Goal: Obtain resource: Obtain resource

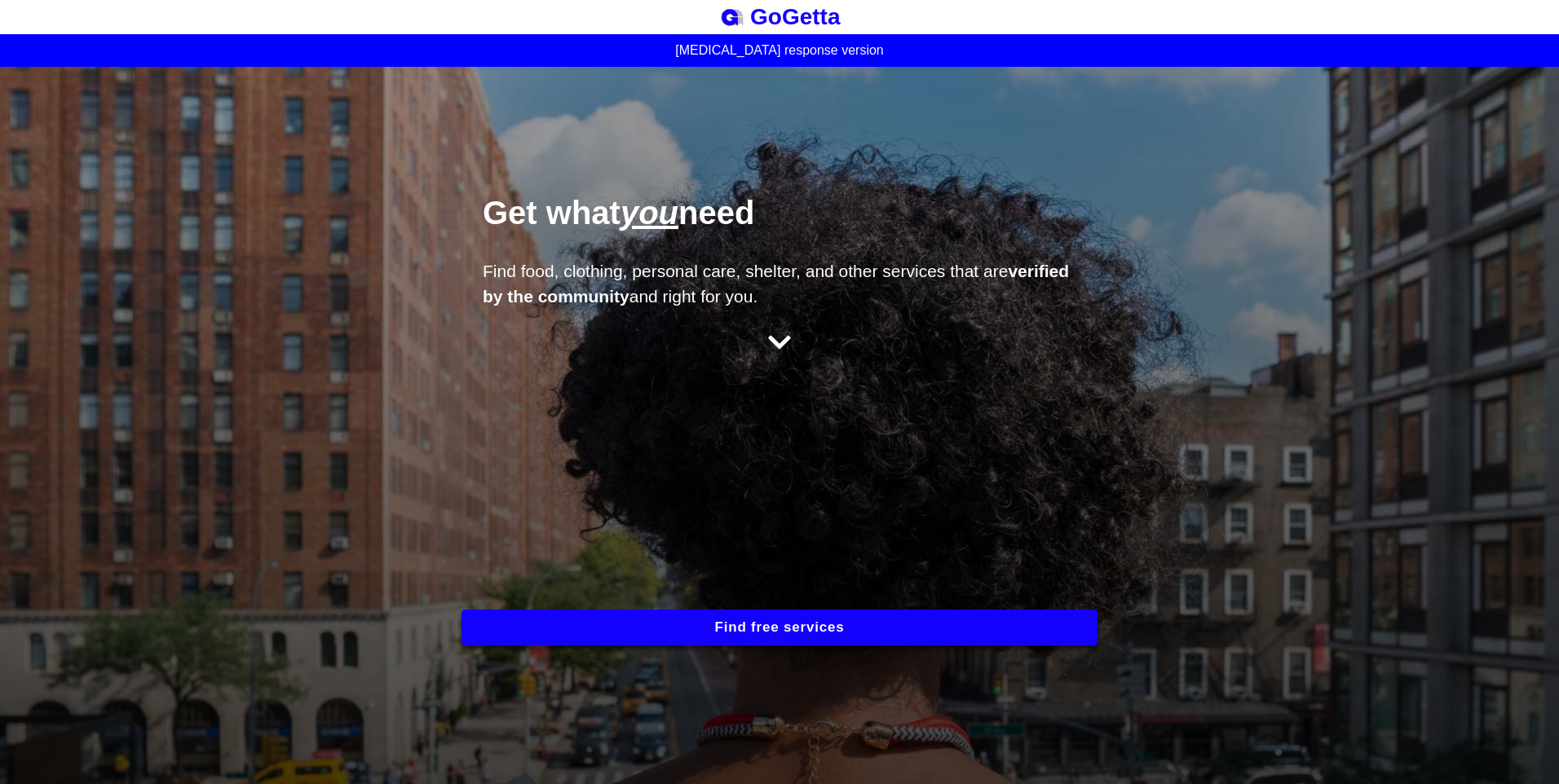
click at [846, 621] on button "Find free services" at bounding box center [779, 627] width 636 height 36
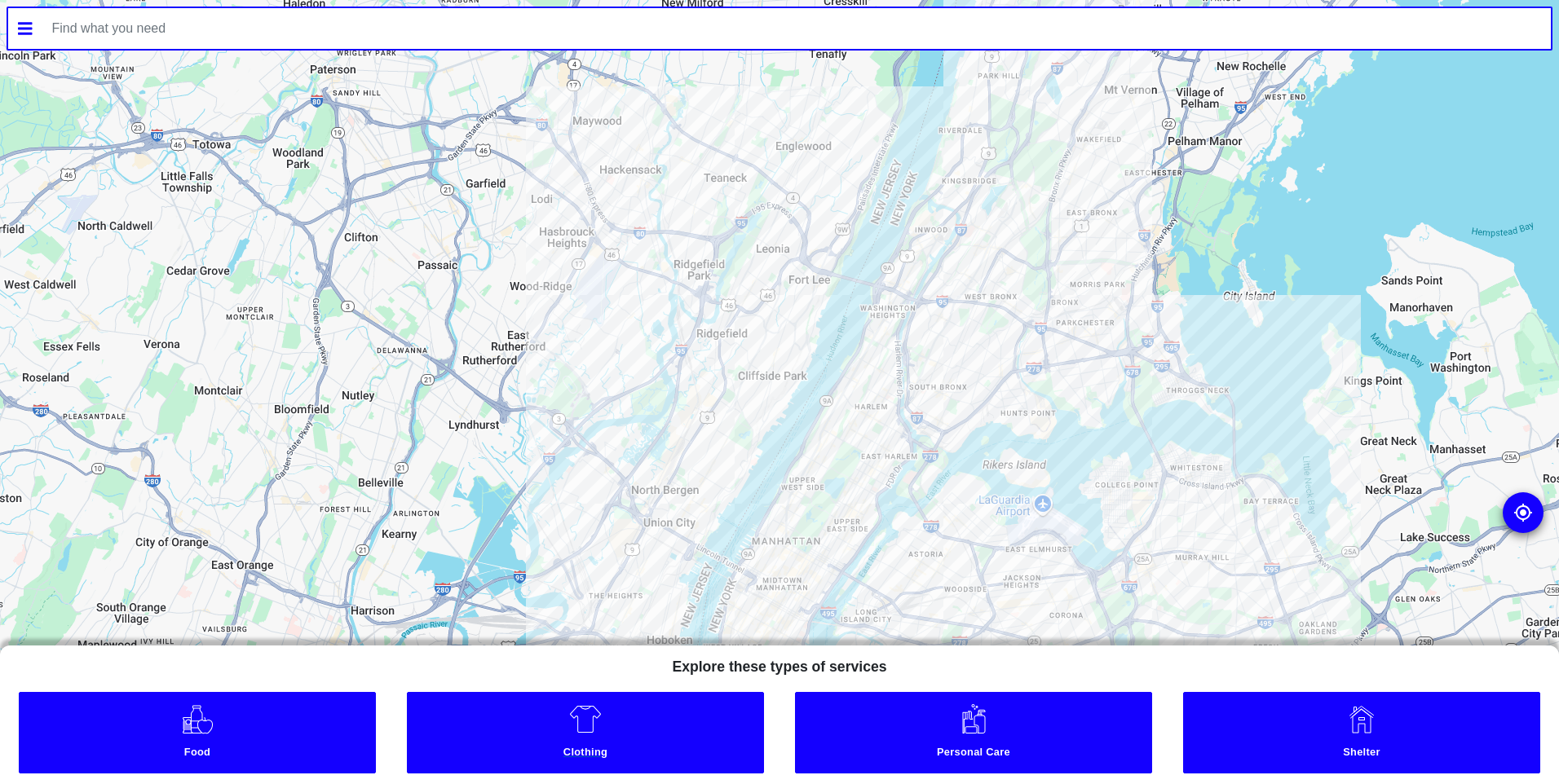
click at [606, 729] on link "Clothing" at bounding box center [585, 732] width 357 height 82
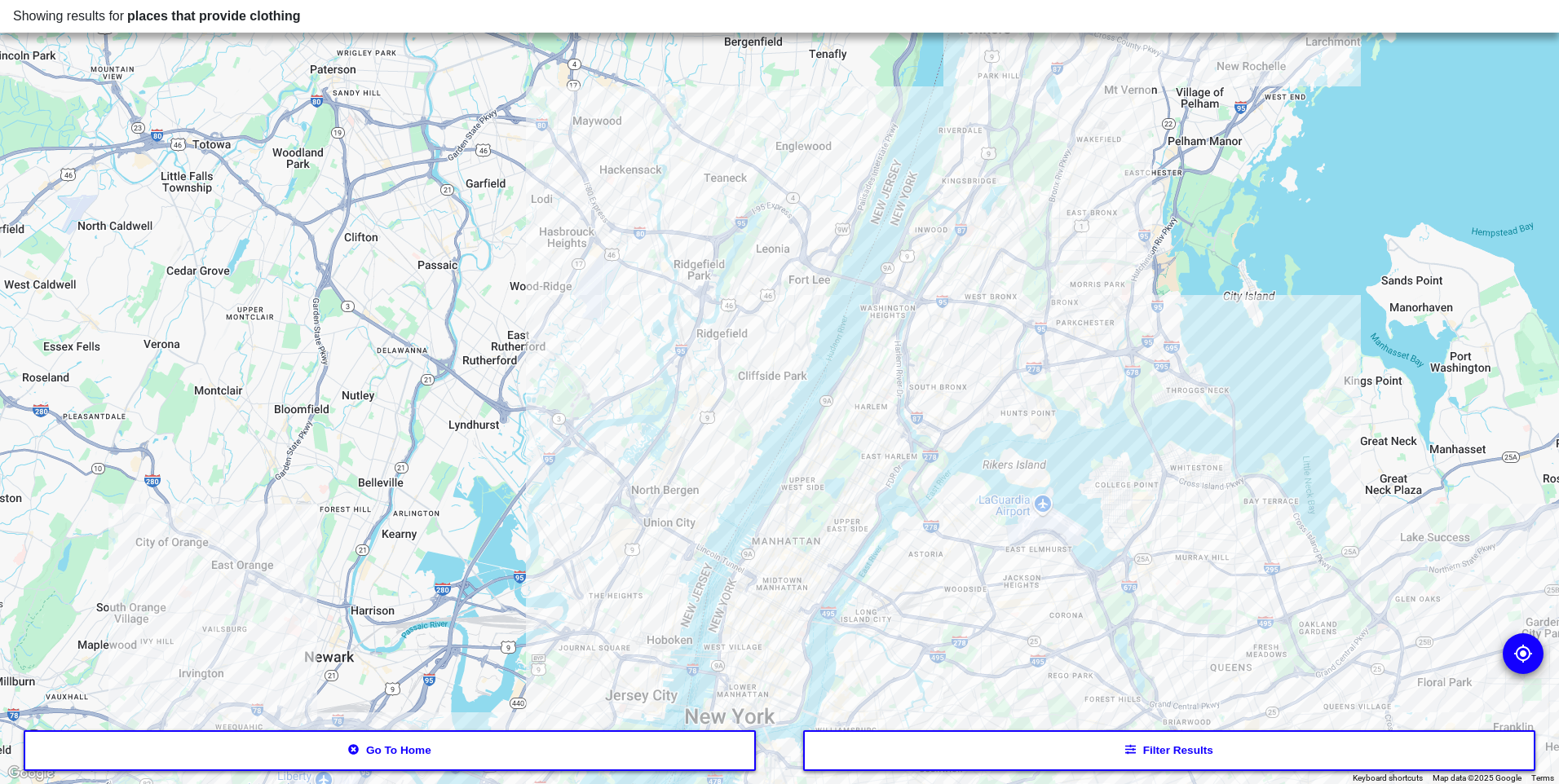
click at [1162, 749] on button "Filter results" at bounding box center [1169, 750] width 733 height 40
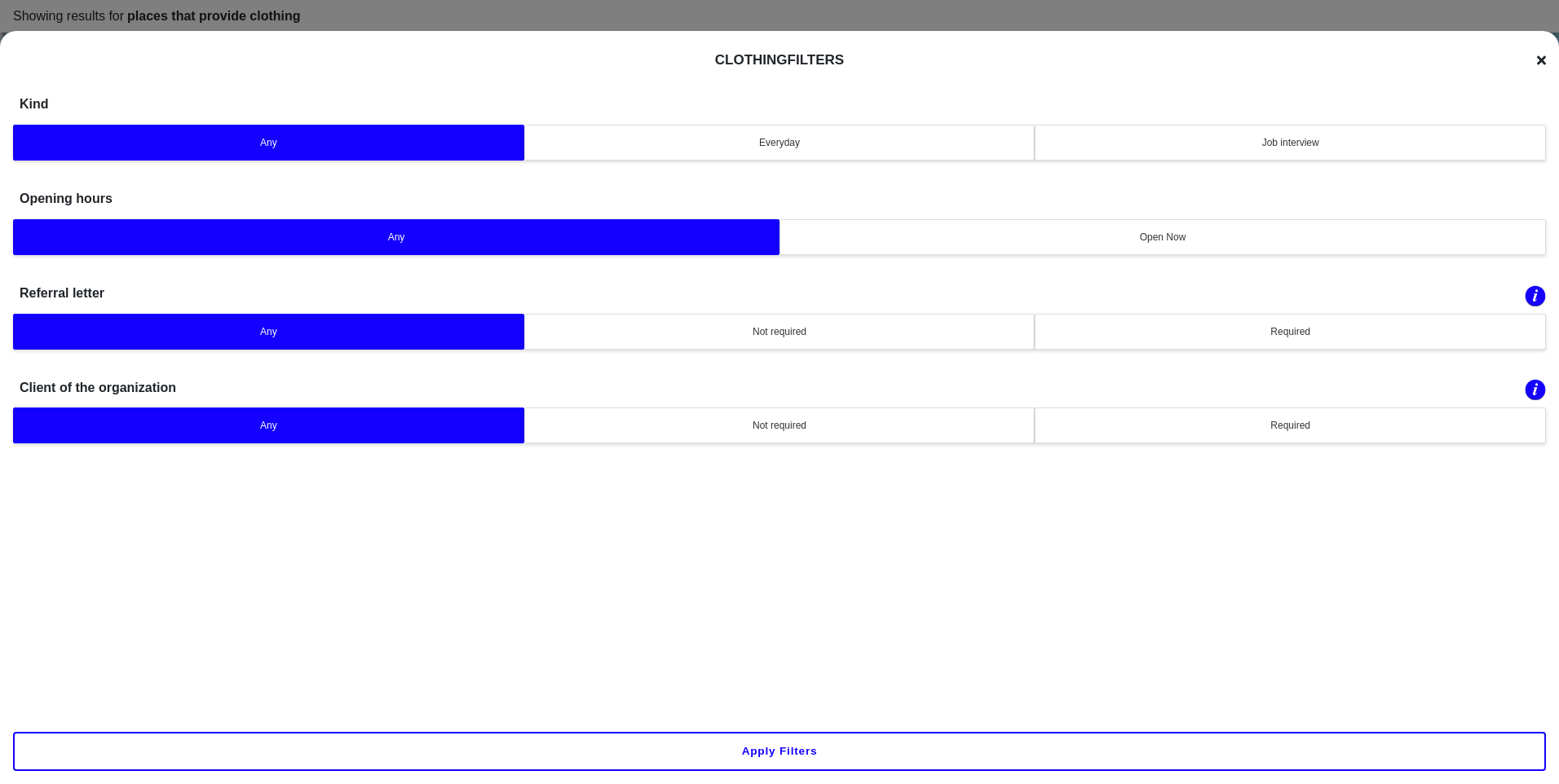
click at [1540, 61] on icon at bounding box center [1541, 59] width 9 height 9
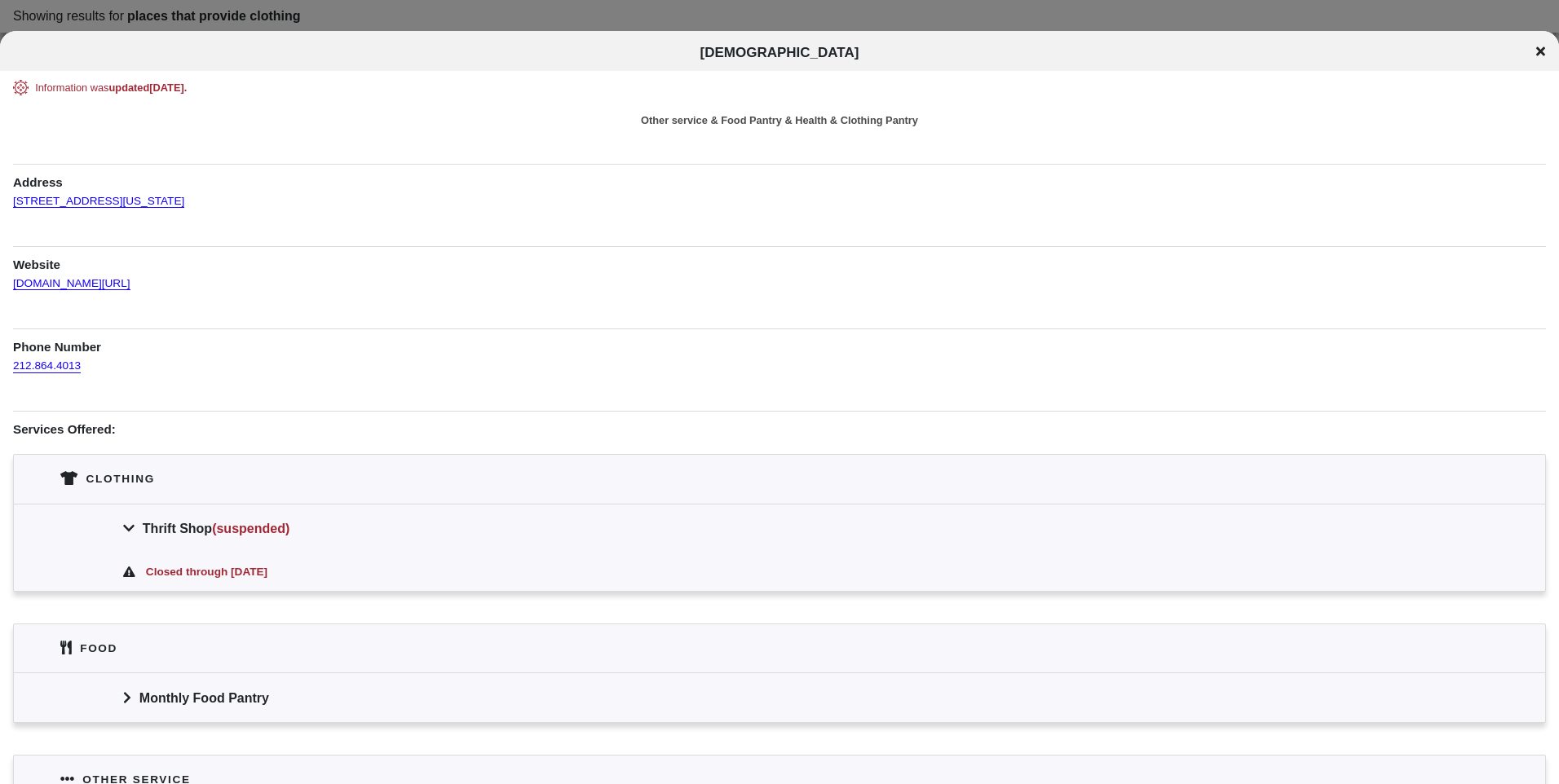
click at [1538, 51] on icon at bounding box center [1540, 51] width 9 height 9
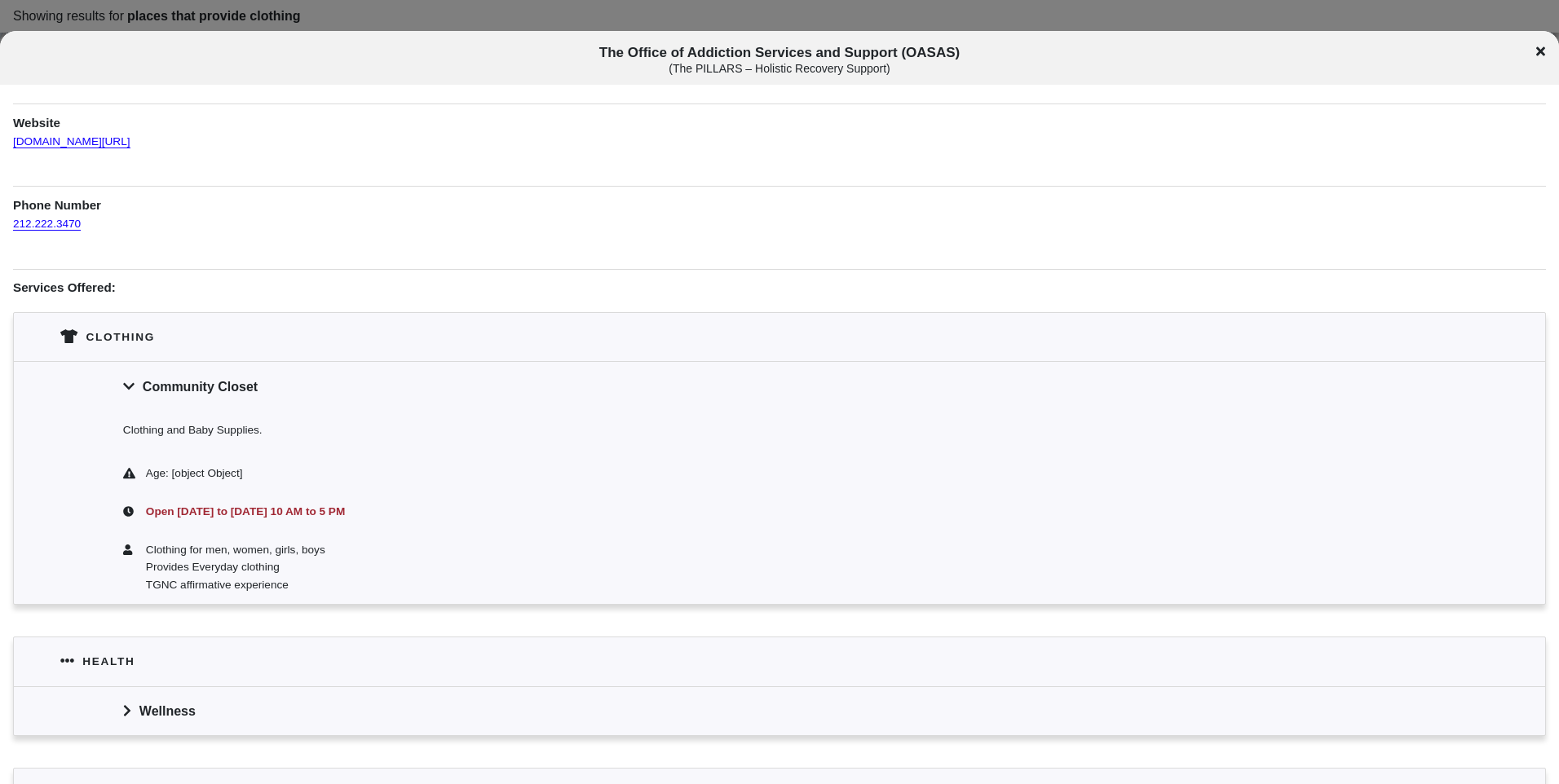
scroll to position [147, 0]
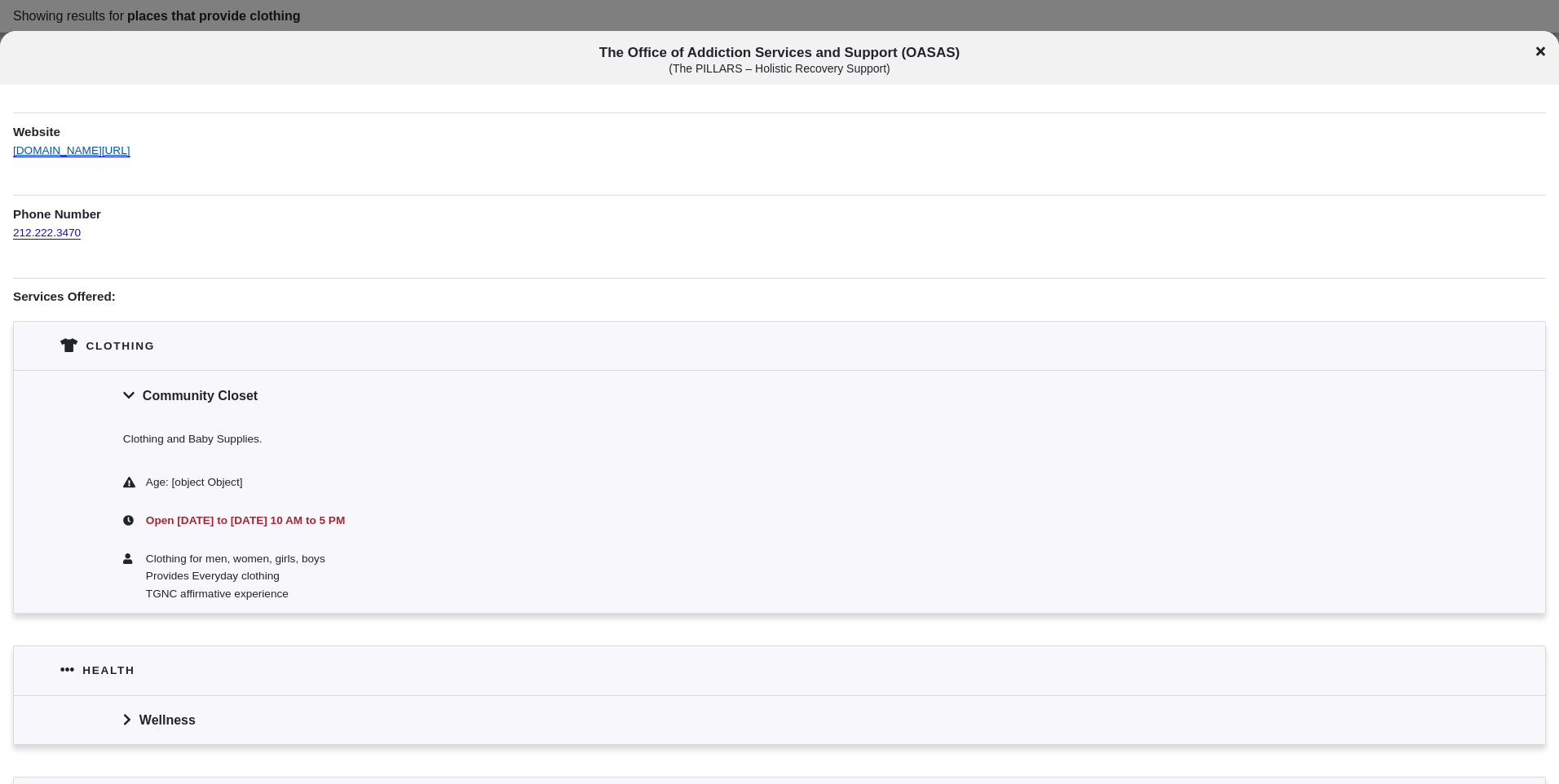
click at [112, 154] on link "[DOMAIN_NAME][URL]" at bounding box center [72, 143] width 117 height 29
